Goal: Task Accomplishment & Management: Manage account settings

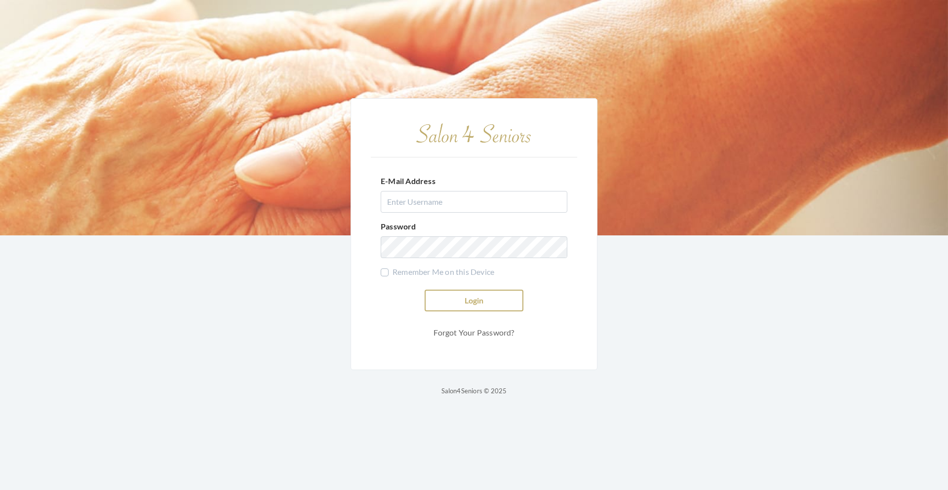
type input "teasleyalisha13@gmail.com"
click at [446, 303] on button "Login" at bounding box center [474, 301] width 99 height 22
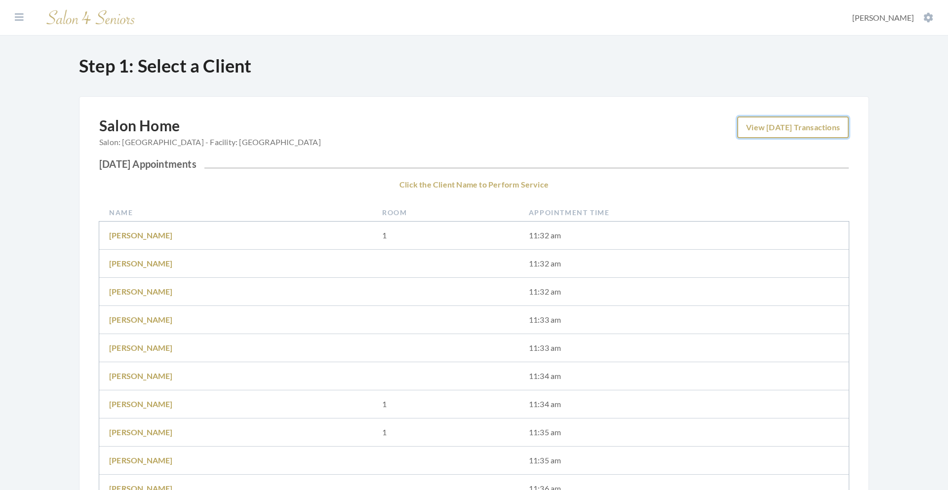
click at [777, 126] on link "View [DATE] Transactions" at bounding box center [793, 128] width 112 height 22
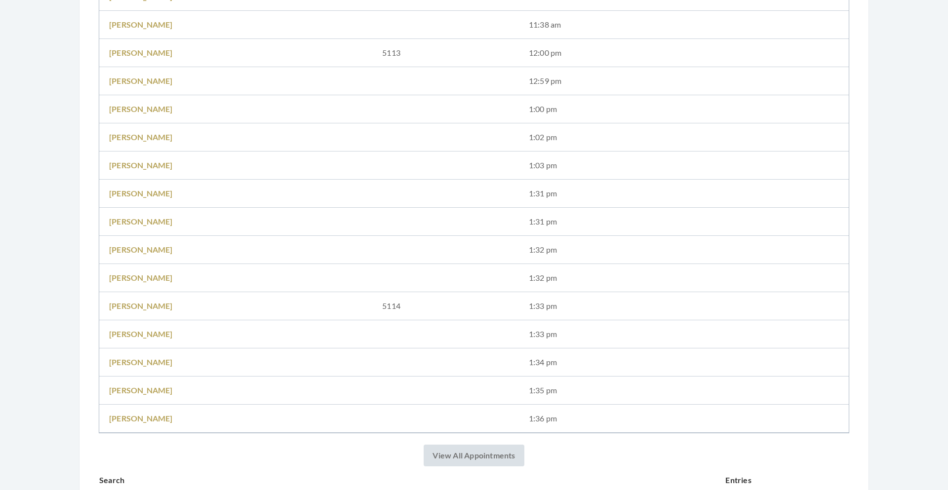
scroll to position [736, 0]
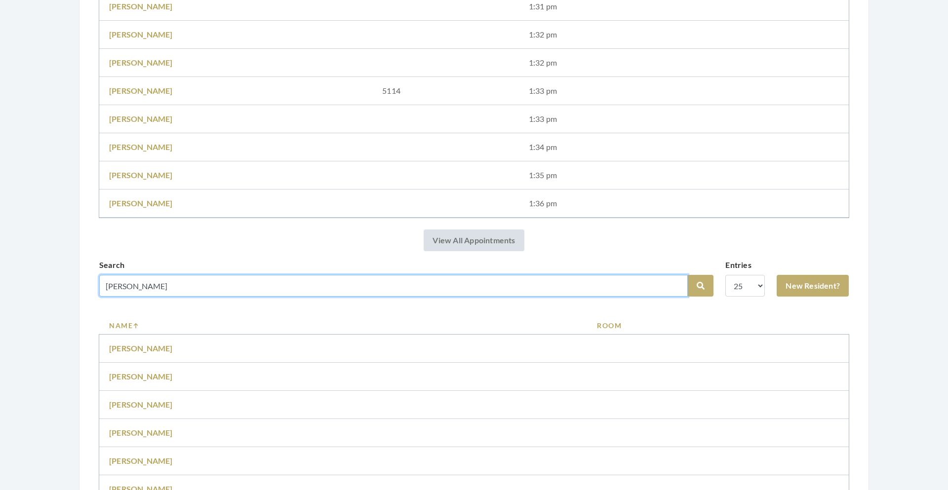
click at [321, 289] on input "[PERSON_NAME]" at bounding box center [393, 286] width 589 height 22
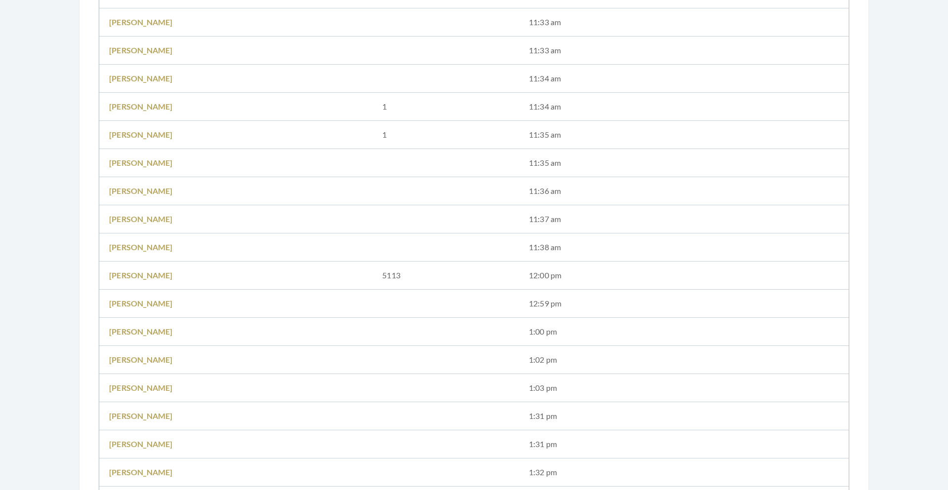
scroll to position [0, 0]
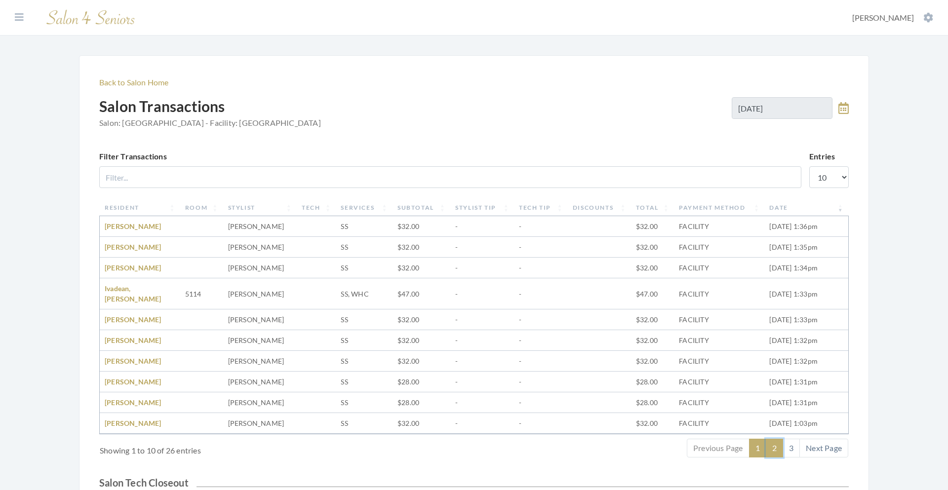
click at [776, 439] on link "2" at bounding box center [774, 448] width 17 height 19
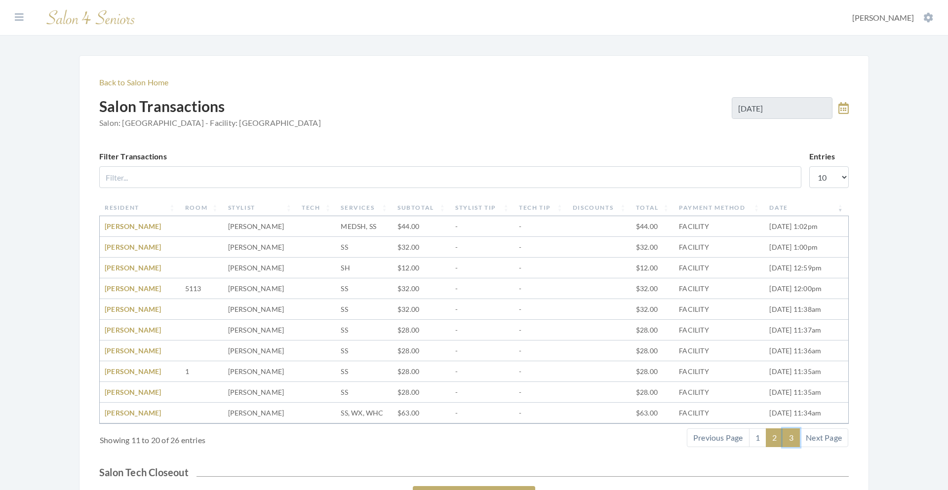
click at [795, 438] on link "3" at bounding box center [791, 438] width 17 height 19
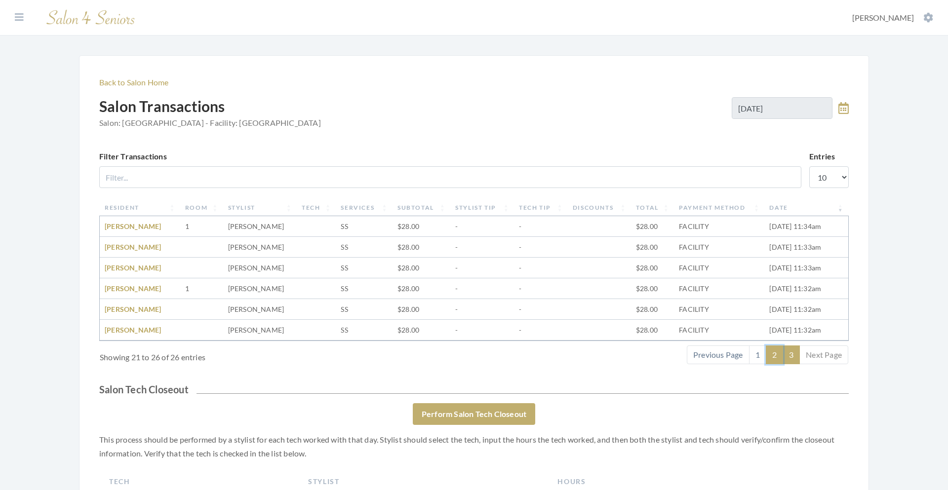
click at [777, 354] on link "2" at bounding box center [774, 355] width 17 height 19
